Goal: Entertainment & Leisure: Consume media (video, audio)

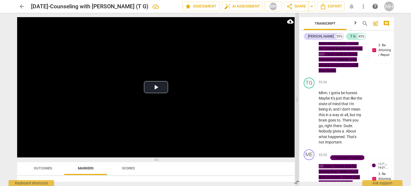
scroll to position [12727, 0]
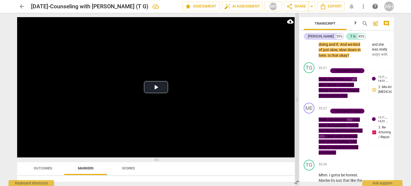
drag, startPoint x: 248, startPoint y: 101, endPoint x: 297, endPoint y: 100, distance: 48.4
click at [297, 100] on span at bounding box center [296, 99] width 3 height 173
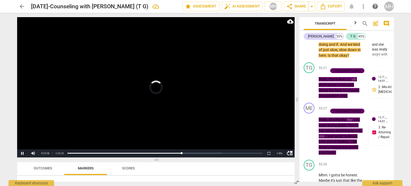
scroll to position [12630, 0]
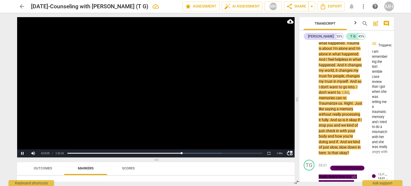
click at [189, 77] on video at bounding box center [155, 87] width 277 height 140
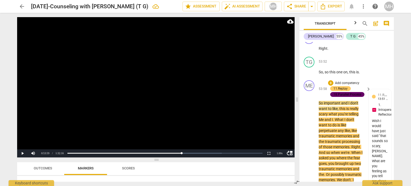
scroll to position [12464, 0]
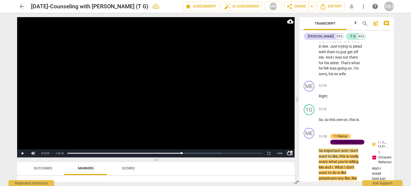
scroll to position [12416, 0]
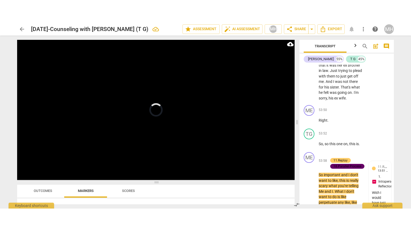
scroll to position [12345, 0]
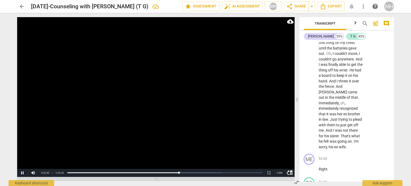
drag, startPoint x: 156, startPoint y: 159, endPoint x: 149, endPoint y: 179, distance: 21.0
click at [149, 179] on span at bounding box center [155, 179] width 277 height 3
click at [267, 173] on button "Non-Fullscreen" at bounding box center [268, 173] width 11 height 8
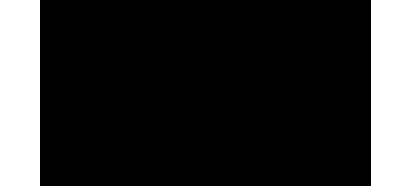
scroll to position [14272, 0]
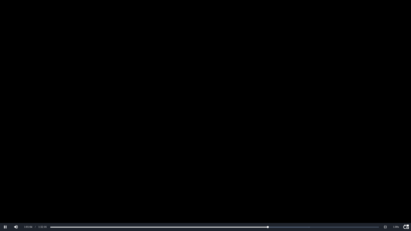
click at [102, 132] on video at bounding box center [205, 115] width 411 height 231
